Goal: Communication & Community: Answer question/provide support

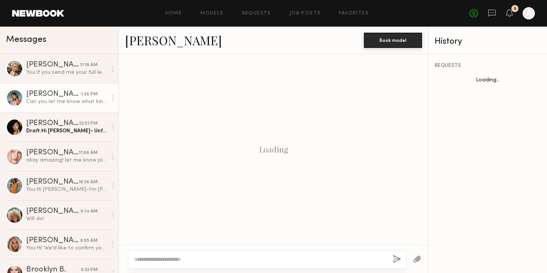
scroll to position [440, 0]
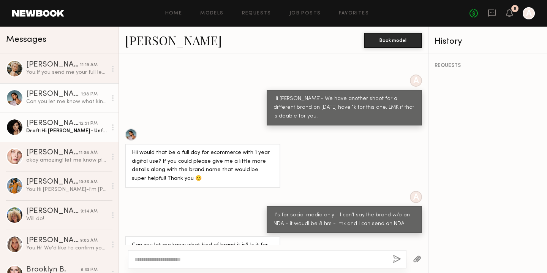
click at [61, 131] on div "Draft: Hi Tracy- Unfortunately we only have $900 for this budget. T he VC will …" at bounding box center [66, 130] width 81 height 7
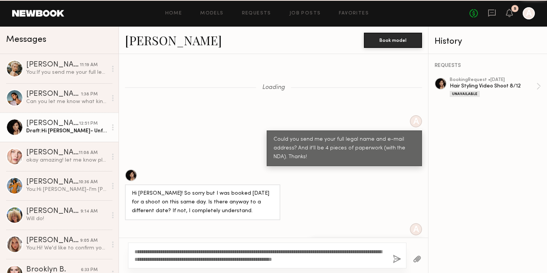
scroll to position [728, 0]
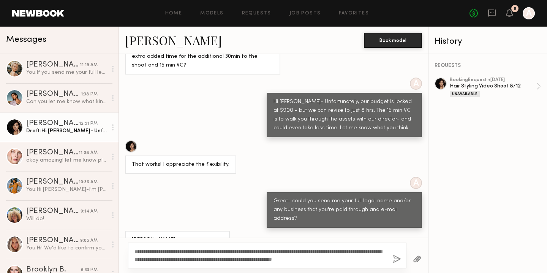
drag, startPoint x: 367, startPoint y: 258, endPoint x: 127, endPoint y: 241, distance: 240.9
click at [128, 241] on div "**********" at bounding box center [273, 254] width 309 height 35
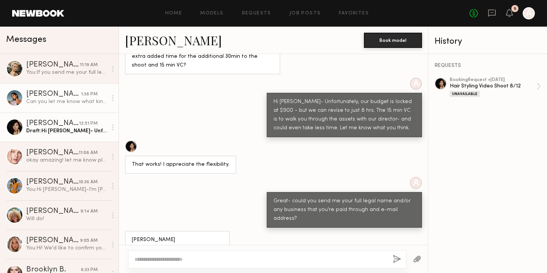
click at [61, 98] on div "Can you let me know what kind of brand it is? Is it for jewelry, makeup or clot…" at bounding box center [66, 101] width 81 height 7
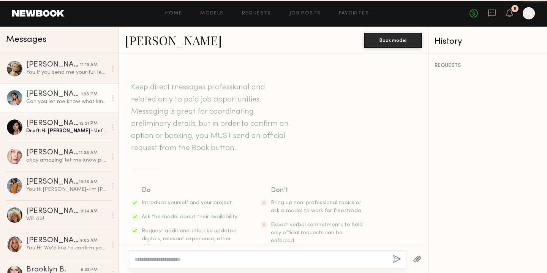
scroll to position [440, 0]
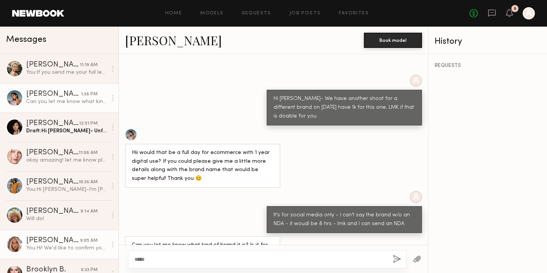
drag, startPoint x: 161, startPoint y: 258, endPoint x: 99, endPoint y: 253, distance: 61.7
click at [106, 257] on div "Messages Mallory A. 11:19 AM You: If you send me your full legal name and email…" at bounding box center [273, 150] width 547 height 246
type textarea "*"
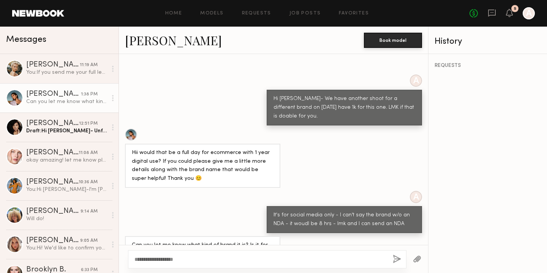
type textarea "**********"
drag, startPoint x: 219, startPoint y: 227, endPoint x: 131, endPoint y: 224, distance: 88.1
click at [132, 241] on div "Can you let me know what kind of brand it is? Is it for jewelry, makeup or clot…" at bounding box center [203, 249] width 142 height 17
copy div "Can you let me know what kind of brand it is? Is it for jewelry, makeup or clot…"
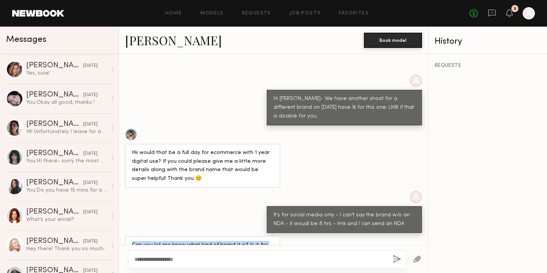
scroll to position [348, 0]
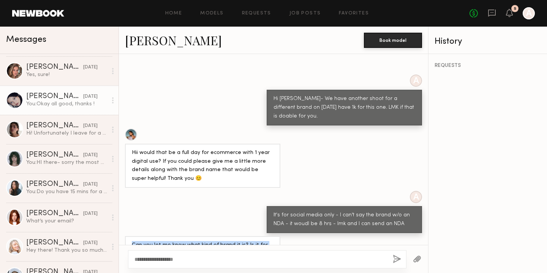
click at [41, 107] on div "You: Okay all good, thanks !" at bounding box center [66, 103] width 81 height 7
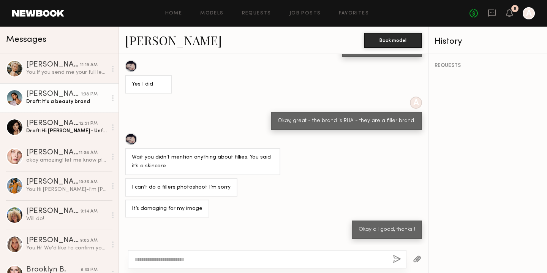
click at [56, 107] on link "Lara G. 1:38 PM Draft: It's a beauty brand" at bounding box center [59, 97] width 118 height 29
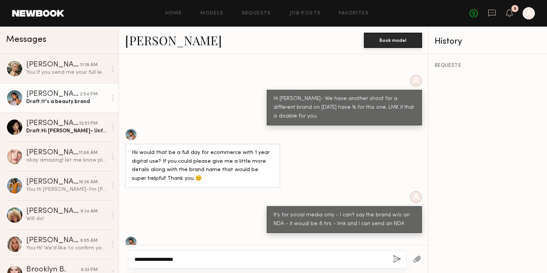
scroll to position [543, 0]
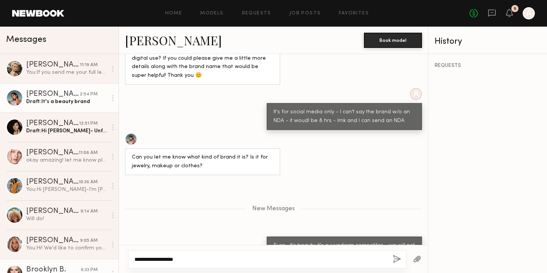
drag, startPoint x: 193, startPoint y: 257, endPoint x: 114, endPoint y: 258, distance: 79.0
click at [114, 258] on div "Messages Mallory A. 11:19 AM You: If you send me your full legal name and email…" at bounding box center [273, 150] width 547 height 246
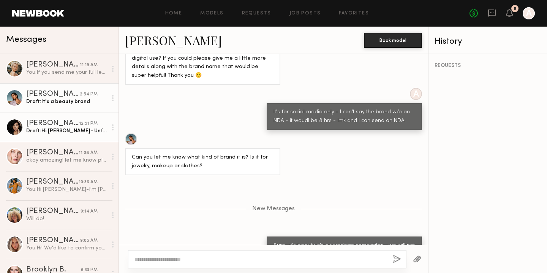
click at [40, 139] on link "Tracy D. 12:51 PM Draft: Hi Tracy- Unfortunately we only have $900 for this bud…" at bounding box center [59, 126] width 118 height 29
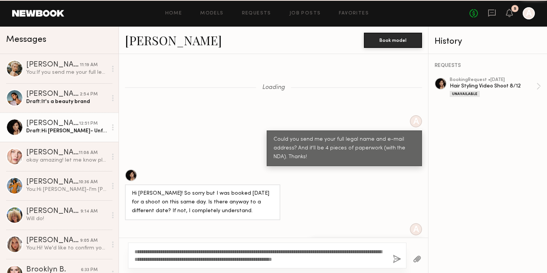
scroll to position [728, 0]
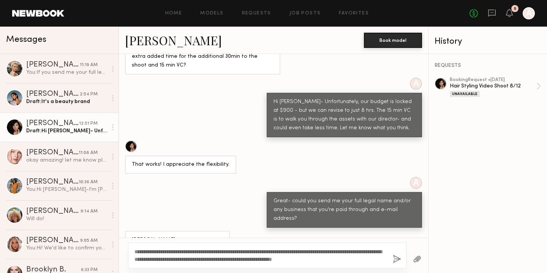
click at [183, 255] on textarea "**********" at bounding box center [260, 254] width 252 height 15
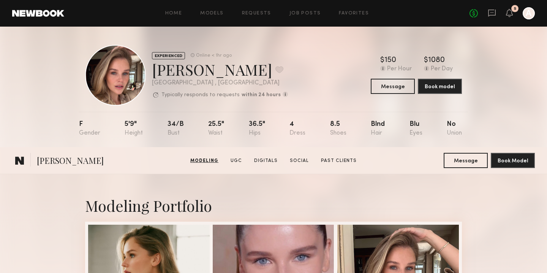
scroll to position [295, 0]
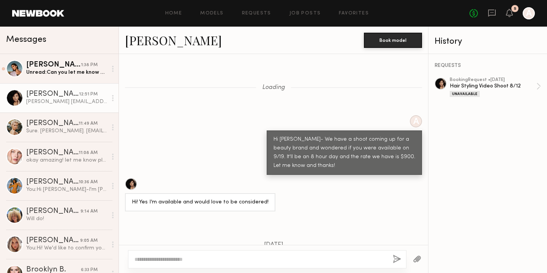
scroll to position [450, 0]
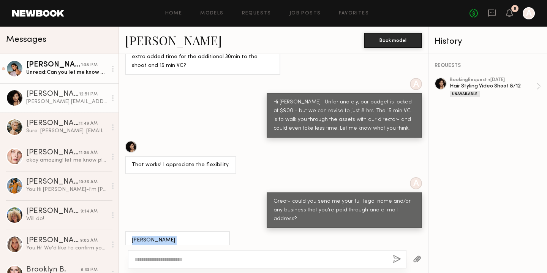
click at [59, 62] on div "Lara G." at bounding box center [53, 65] width 55 height 8
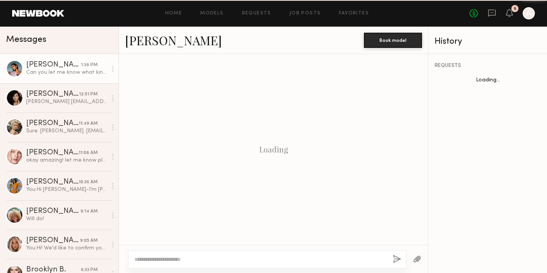
scroll to position [440, 0]
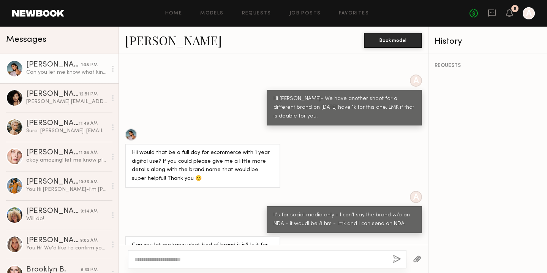
click at [232, 263] on div at bounding box center [267, 259] width 278 height 18
click at [229, 256] on textarea at bounding box center [260, 259] width 252 height 8
paste textarea "**********"
click at [190, 261] on textarea "**********" at bounding box center [260, 259] width 252 height 8
click at [264, 261] on textarea "**********" at bounding box center [260, 259] width 252 height 8
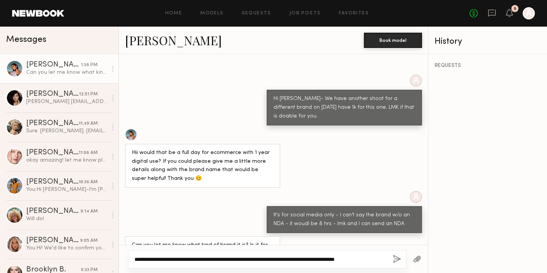
drag, startPoint x: 383, startPoint y: 258, endPoint x: 357, endPoint y: 257, distance: 25.5
click at [357, 257] on textarea "**********" at bounding box center [260, 259] width 252 height 8
type textarea "**********"
click at [395, 257] on button "button" at bounding box center [396, 258] width 8 height 9
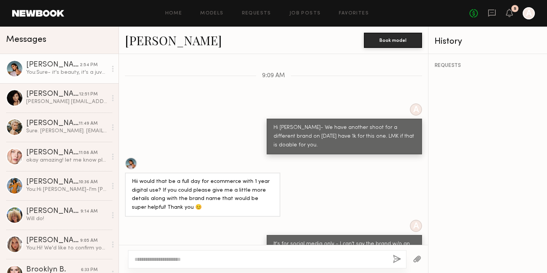
scroll to position [543, 0]
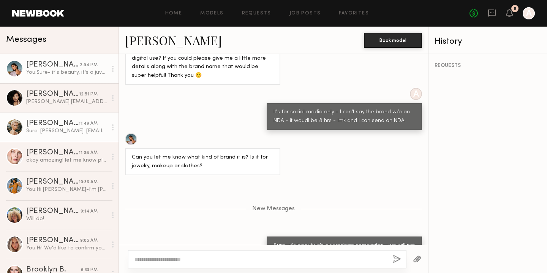
click at [63, 115] on link "Mallory A. 11:49 AM Sure. Mallory Abraham. Malloryabraham1197@gmail.com" at bounding box center [59, 126] width 118 height 29
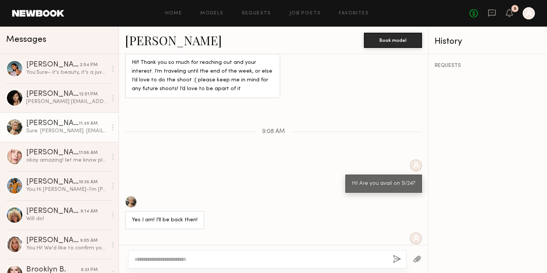
scroll to position [317, 0]
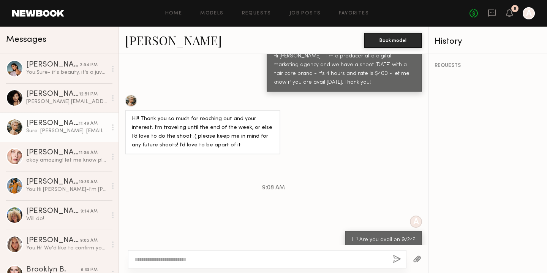
click at [154, 41] on link "[PERSON_NAME]" at bounding box center [173, 40] width 97 height 16
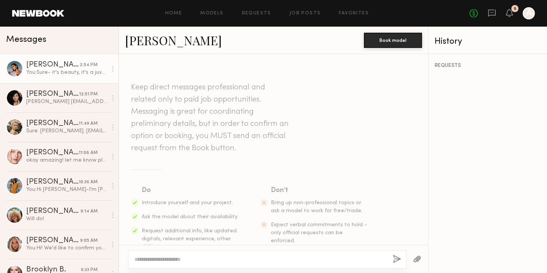
scroll to position [485, 0]
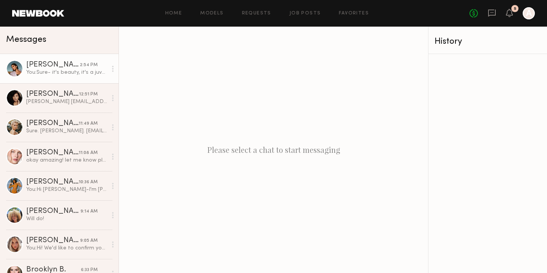
click at [52, 77] on link "[PERSON_NAME] 2:54 PM You: Sure- it's beauty, it's a juvederm competitor - we w…" at bounding box center [59, 68] width 118 height 29
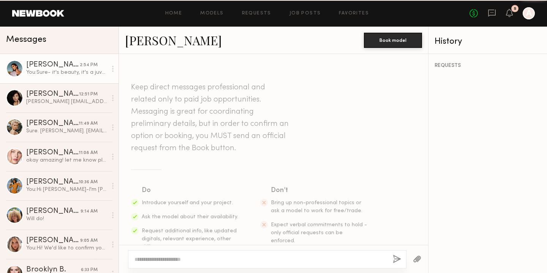
scroll to position [485, 0]
